Goal: Navigation & Orientation: Go to known website

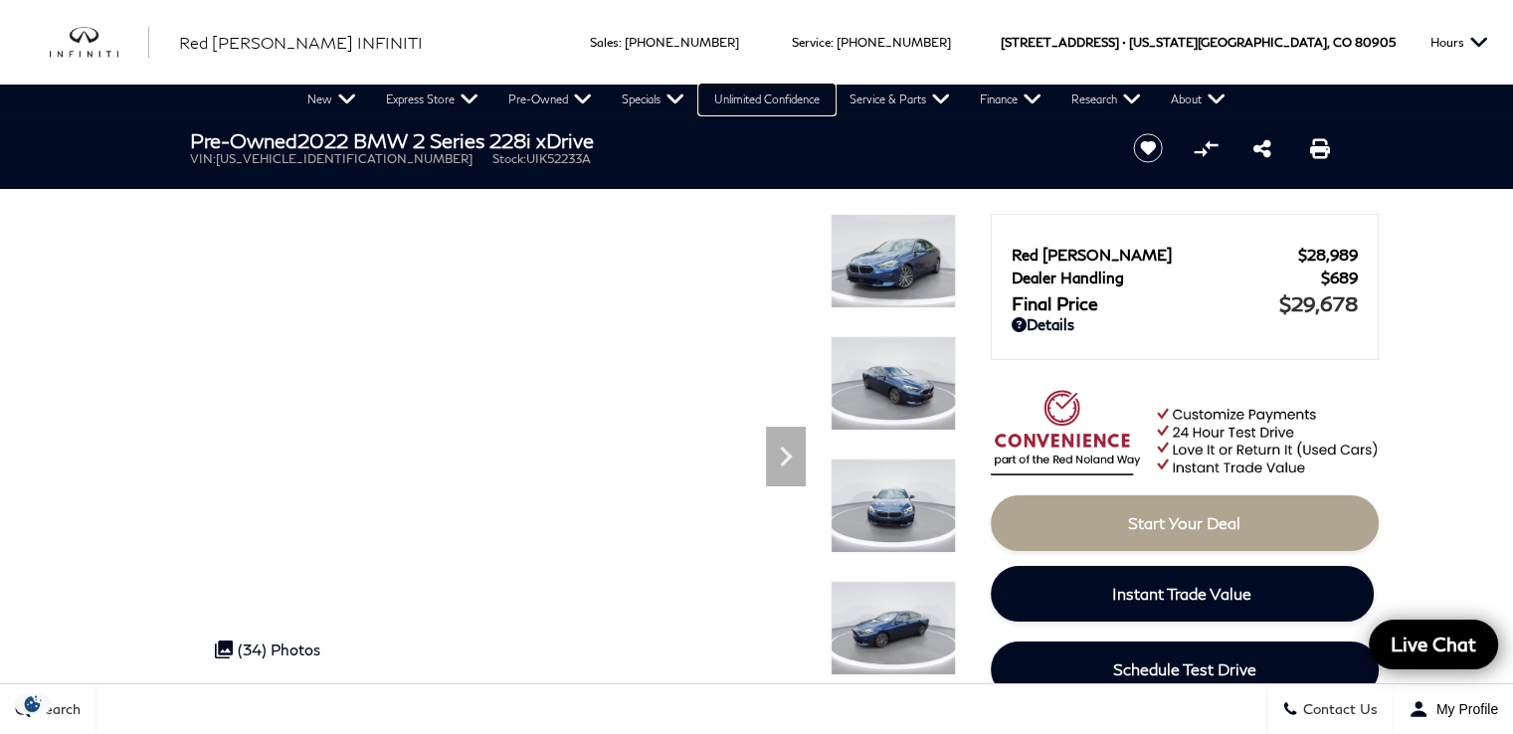
click at [773, 100] on link "Unlimited Confidence" at bounding box center [766, 100] width 135 height 30
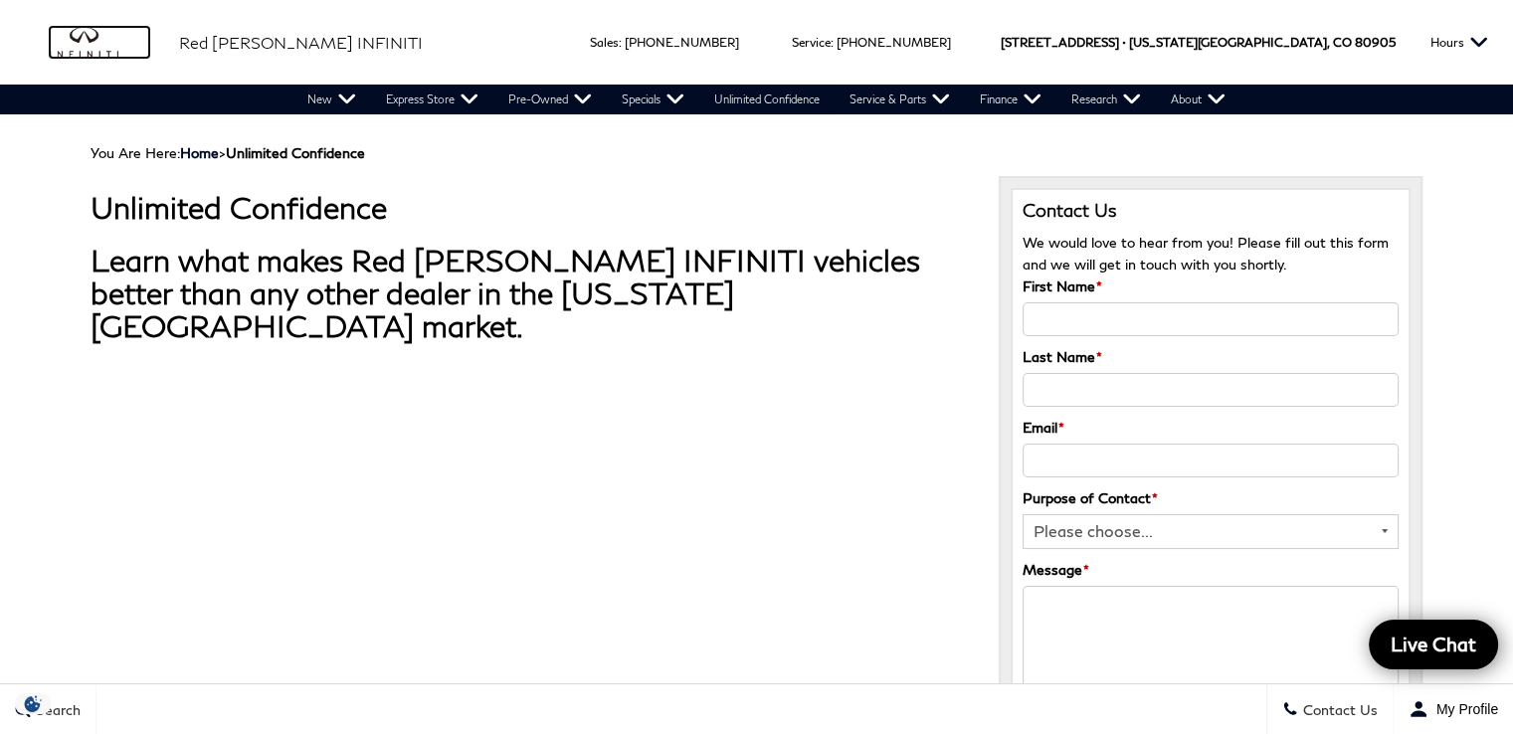
click at [87, 46] on img "infiniti" at bounding box center [99, 43] width 99 height 32
